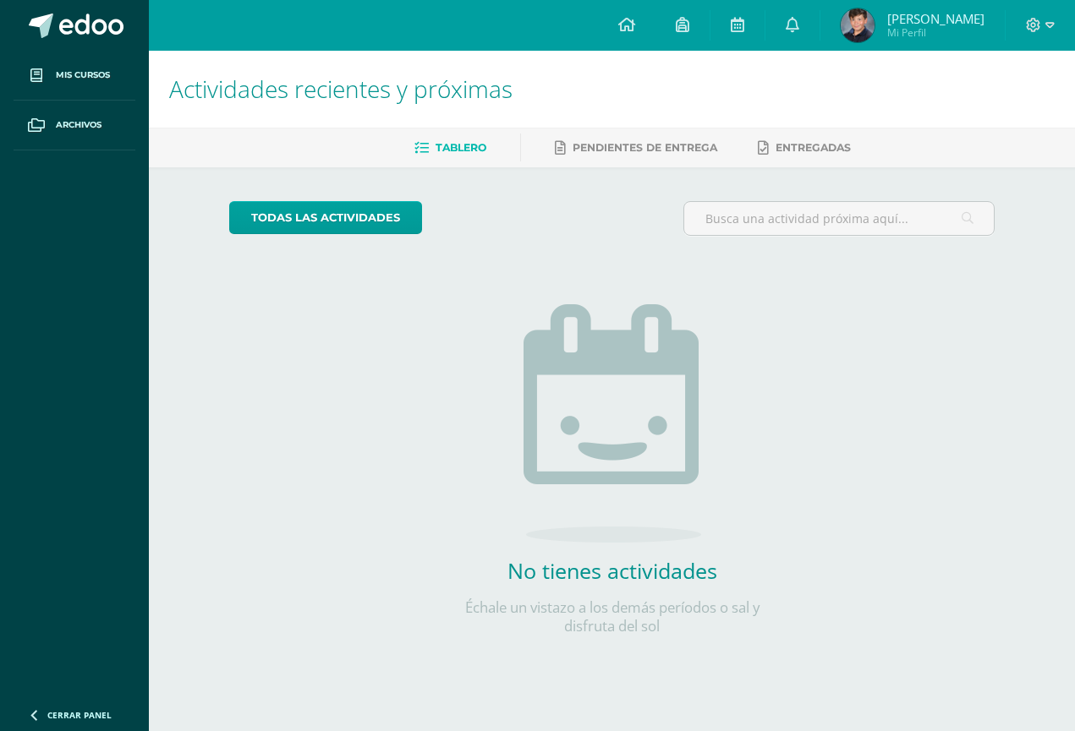
click at [944, 24] on span "[PERSON_NAME]" at bounding box center [935, 18] width 97 height 17
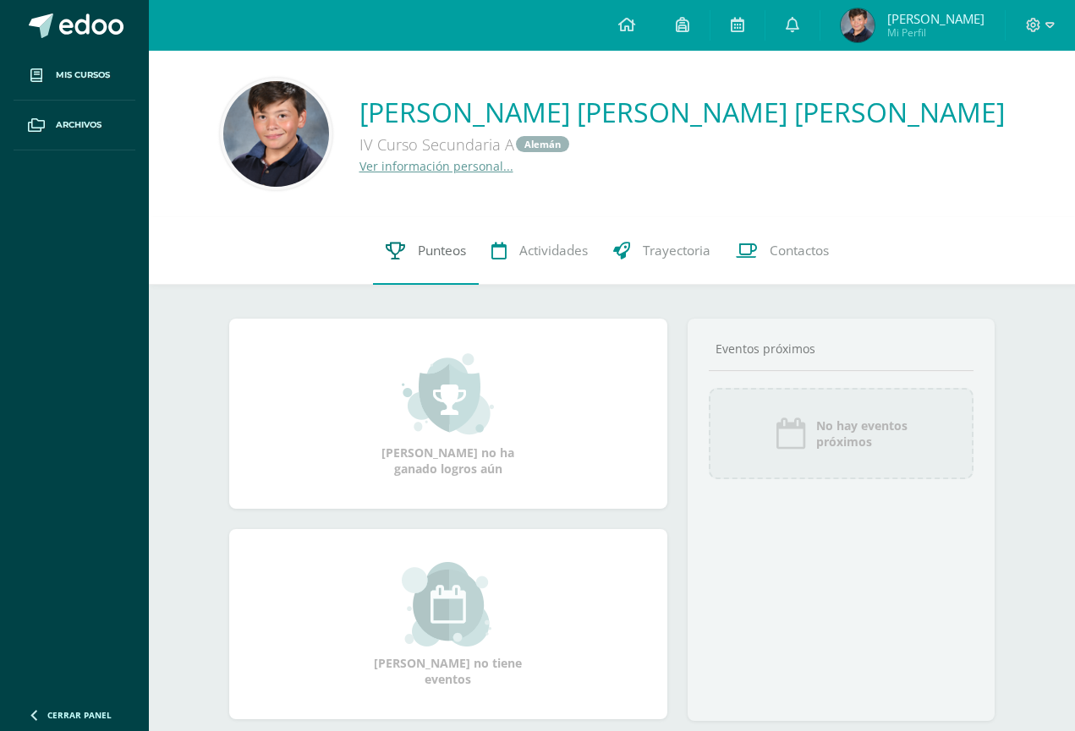
click at [450, 237] on link "Punteos" at bounding box center [426, 251] width 106 height 68
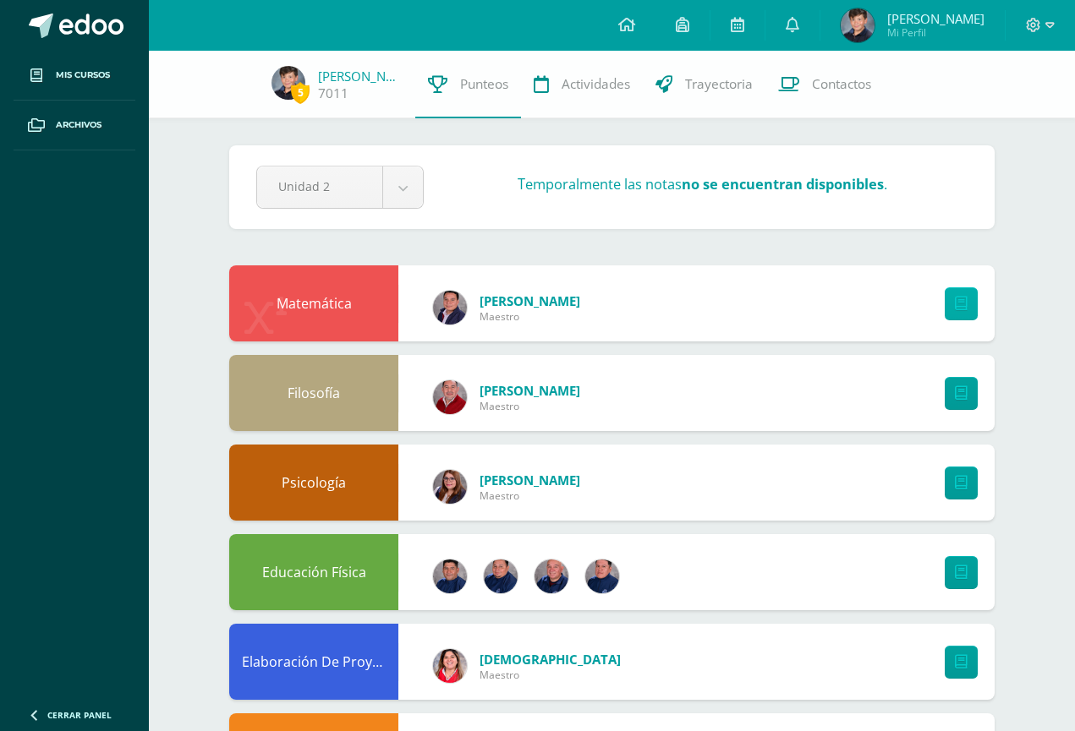
click at [956, 304] on icon at bounding box center [961, 304] width 13 height 14
click at [404, 182] on body "Mis cursos Archivos Cerrar panel Ciencias Sociales IV Curso Secundaria "A" Educ…" at bounding box center [537, 725] width 1075 height 1451
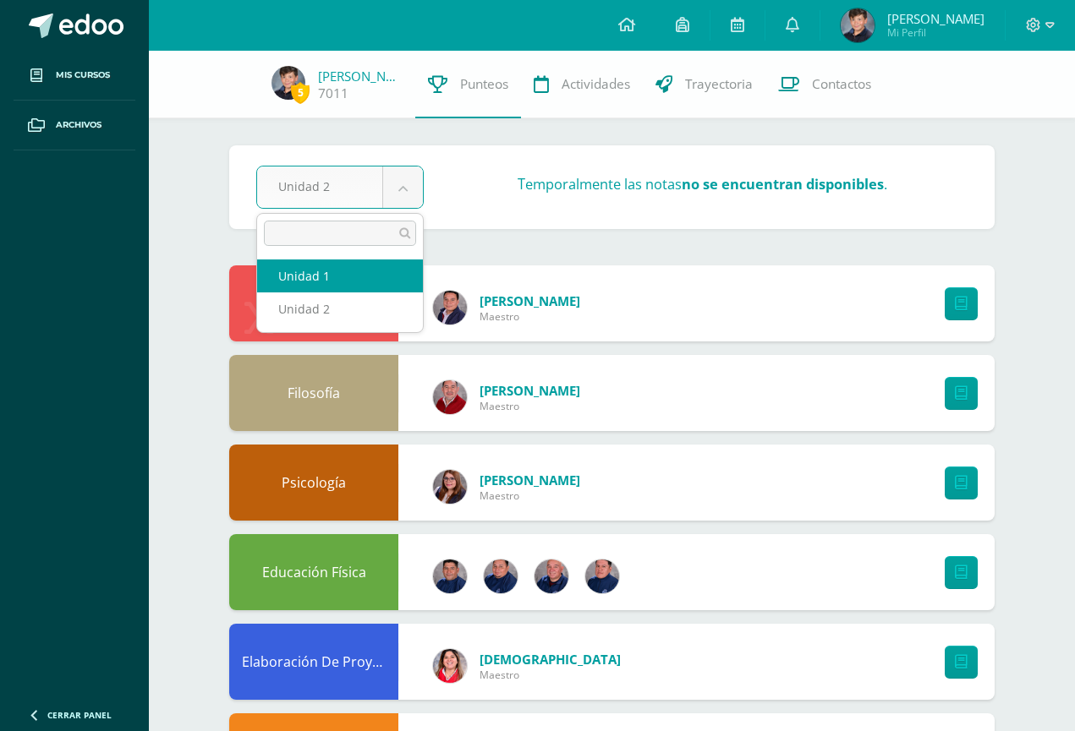
click at [561, 212] on body "Mis cursos Archivos Cerrar panel Ciencias Sociales IV Curso Secundaria "A" Educ…" at bounding box center [537, 725] width 1075 height 1451
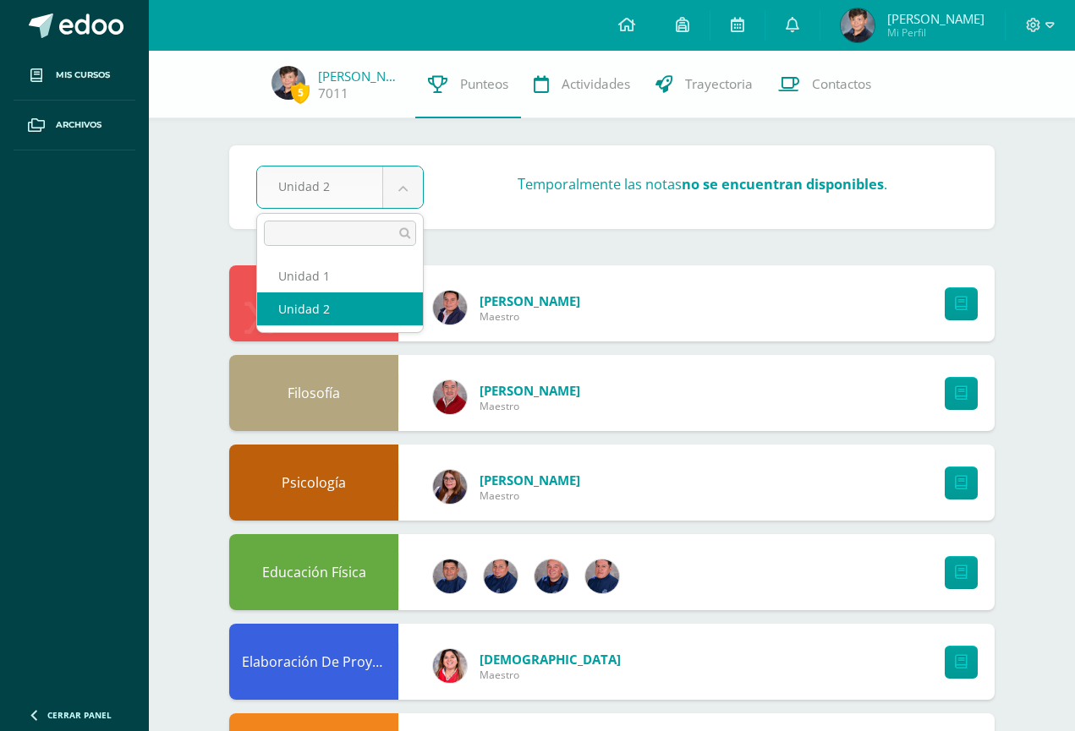
click at [342, 193] on body "Mis cursos Archivos Cerrar panel Ciencias Sociales IV Curso Secundaria "A" Educ…" at bounding box center [537, 725] width 1075 height 1451
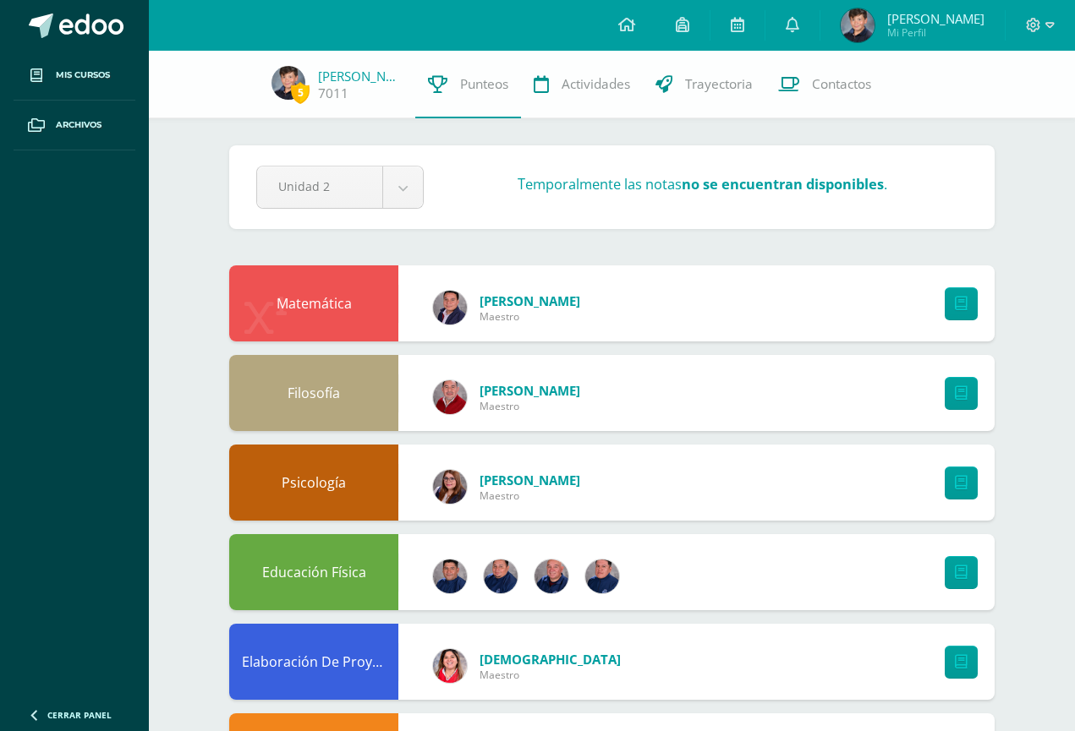
click at [490, 212] on body "Mis cursos Archivos Cerrar panel Ciencias Sociales IV Curso Secundaria "A" Educ…" at bounding box center [537, 725] width 1075 height 1451
click at [348, 301] on div "Matemática" at bounding box center [313, 304] width 169 height 76
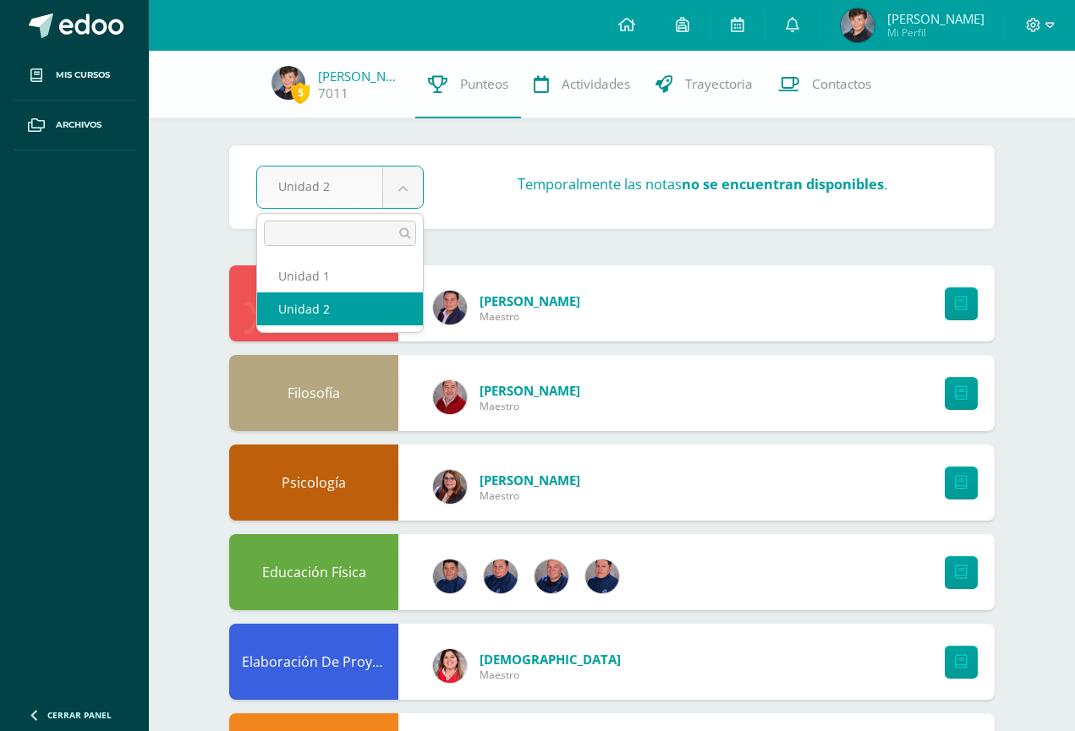
click at [414, 191] on body "Mis cursos Archivos Cerrar panel Ciencias Sociales IV Curso Secundaria "A" Educ…" at bounding box center [537, 725] width 1075 height 1451
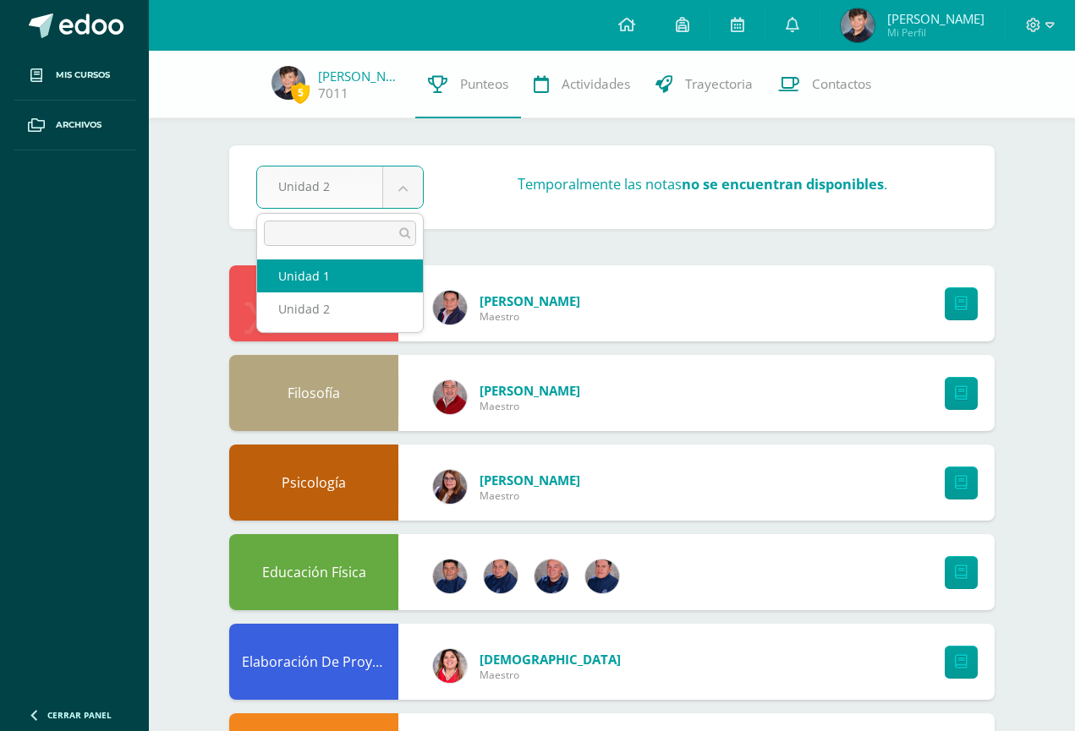
select select "Unidad 1"
